Goal: Task Accomplishment & Management: Use online tool/utility

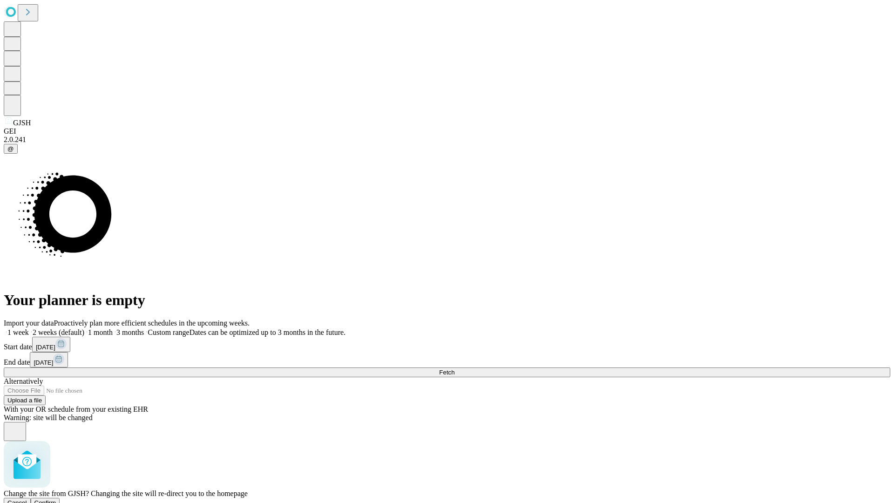
click at [56, 499] on span "Confirm" at bounding box center [45, 502] width 22 height 7
click at [84, 328] on label "2 weeks (default)" at bounding box center [56, 332] width 55 height 8
click at [454, 369] on span "Fetch" at bounding box center [446, 372] width 15 height 7
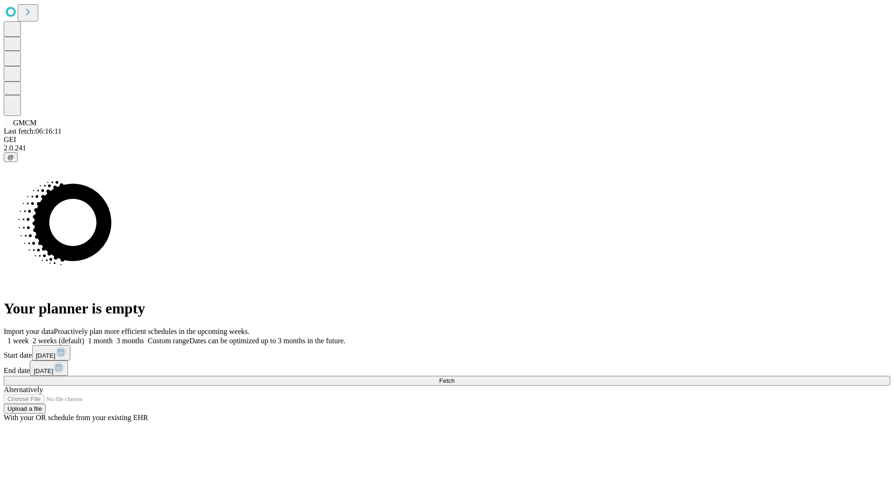
click at [84, 337] on label "2 weeks (default)" at bounding box center [56, 341] width 55 height 8
click at [454, 377] on span "Fetch" at bounding box center [446, 380] width 15 height 7
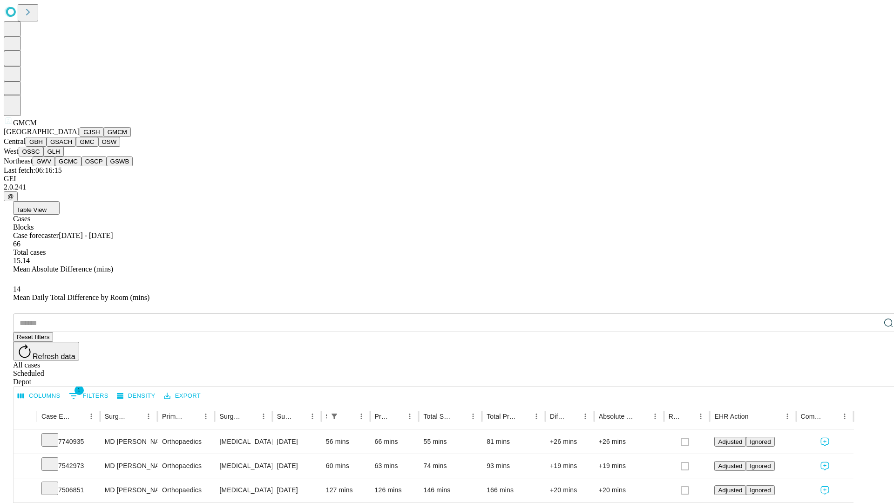
click at [47, 147] on button "GBH" at bounding box center [36, 142] width 21 height 10
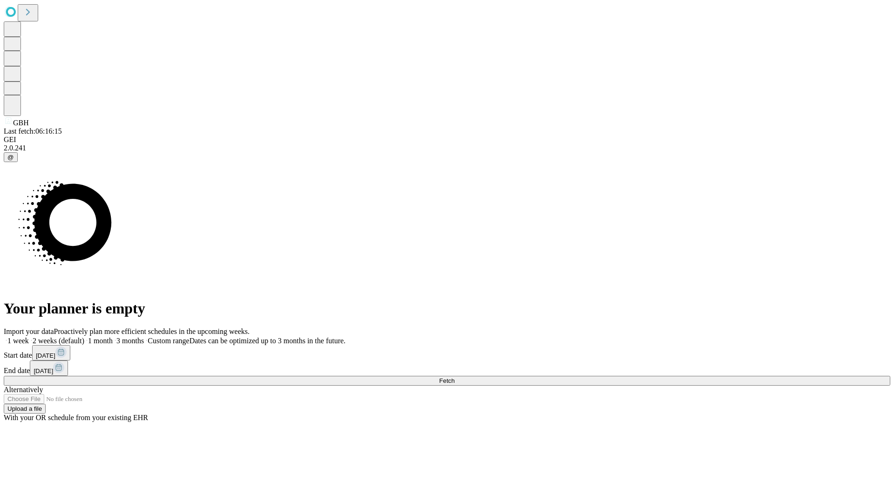
click at [84, 337] on label "2 weeks (default)" at bounding box center [56, 341] width 55 height 8
click at [454, 377] on span "Fetch" at bounding box center [446, 380] width 15 height 7
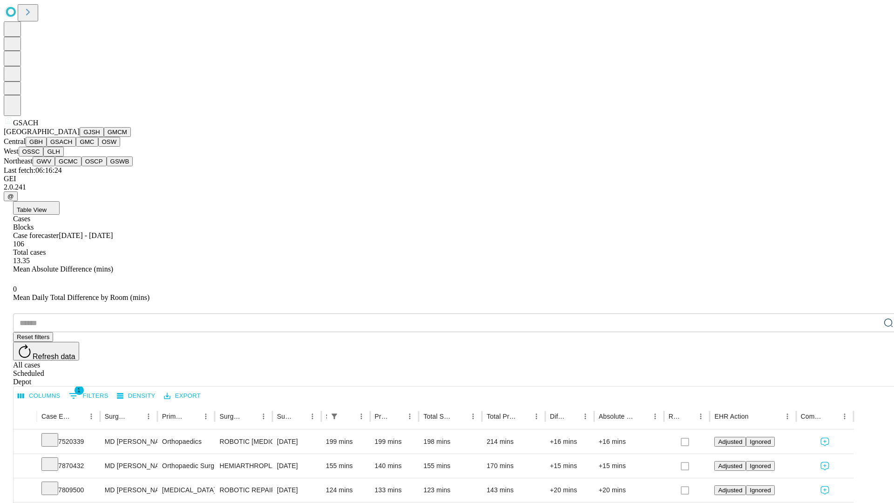
click at [76, 147] on button "GMC" at bounding box center [87, 142] width 22 height 10
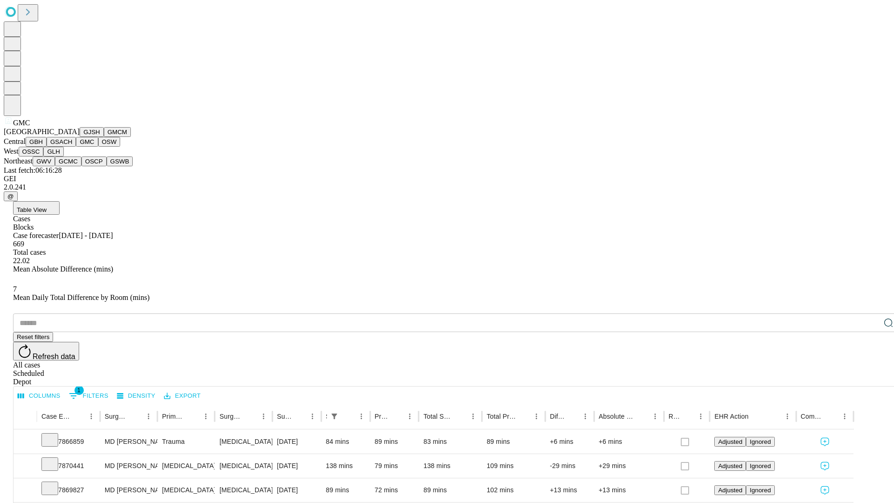
click at [98, 147] on button "OSW" at bounding box center [109, 142] width 22 height 10
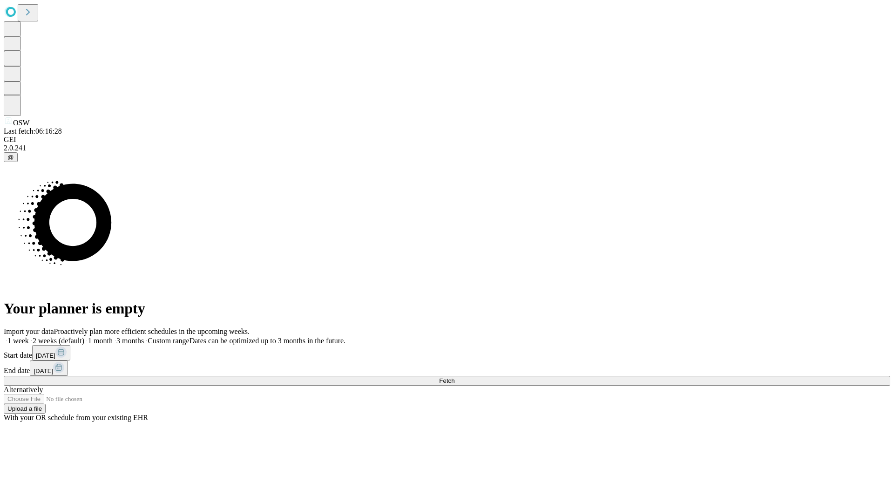
click at [84, 337] on label "2 weeks (default)" at bounding box center [56, 341] width 55 height 8
click at [454, 377] on span "Fetch" at bounding box center [446, 380] width 15 height 7
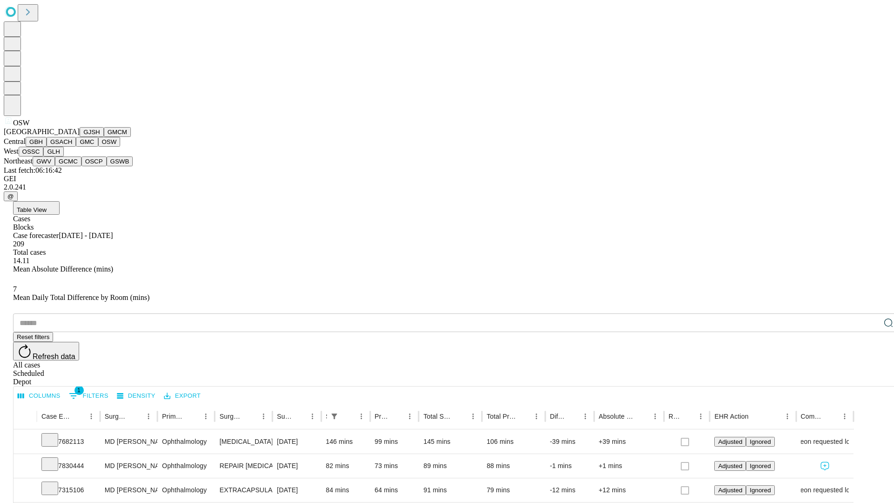
click at [44, 156] on button "OSSC" at bounding box center [31, 152] width 25 height 10
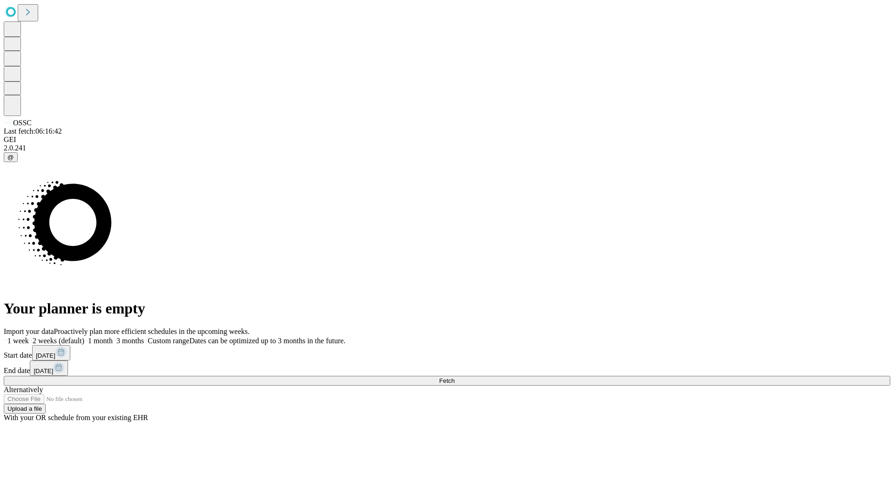
click at [84, 337] on label "2 weeks (default)" at bounding box center [56, 341] width 55 height 8
click at [454, 377] on span "Fetch" at bounding box center [446, 380] width 15 height 7
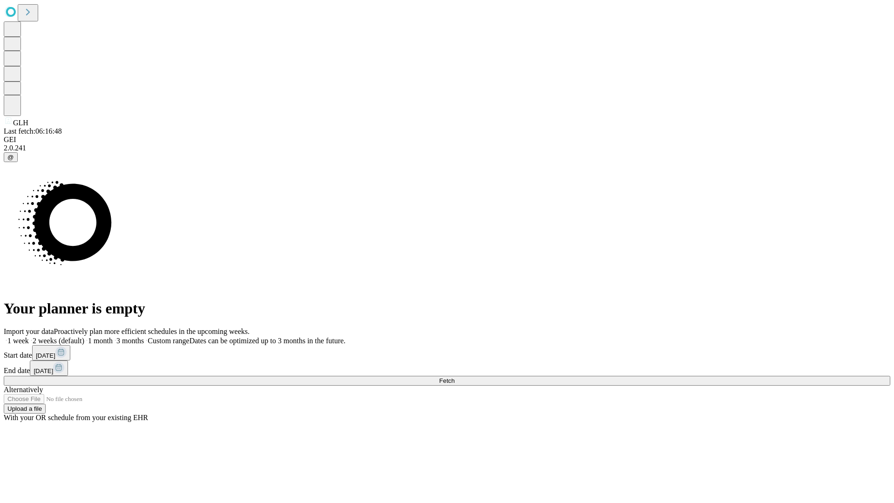
click at [84, 337] on label "2 weeks (default)" at bounding box center [56, 341] width 55 height 8
click at [454, 377] on span "Fetch" at bounding box center [446, 380] width 15 height 7
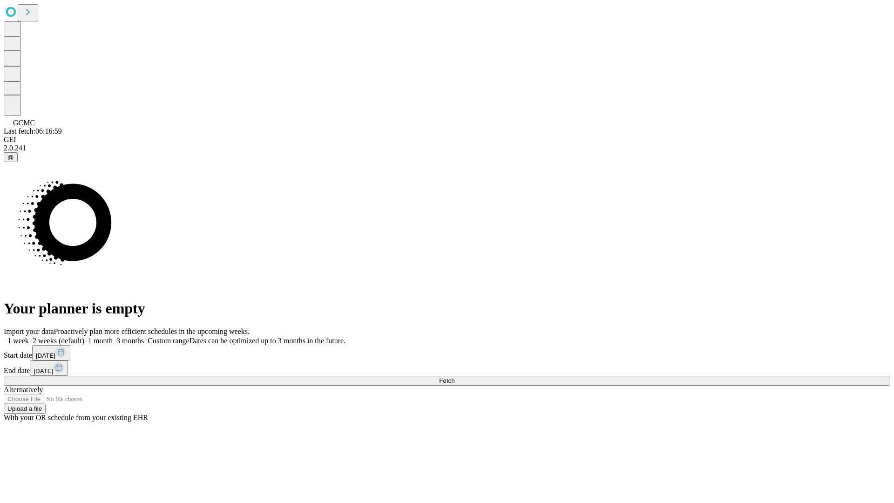
click at [84, 337] on label "2 weeks (default)" at bounding box center [56, 341] width 55 height 8
click at [454, 377] on span "Fetch" at bounding box center [446, 380] width 15 height 7
